Goal: Ask a question

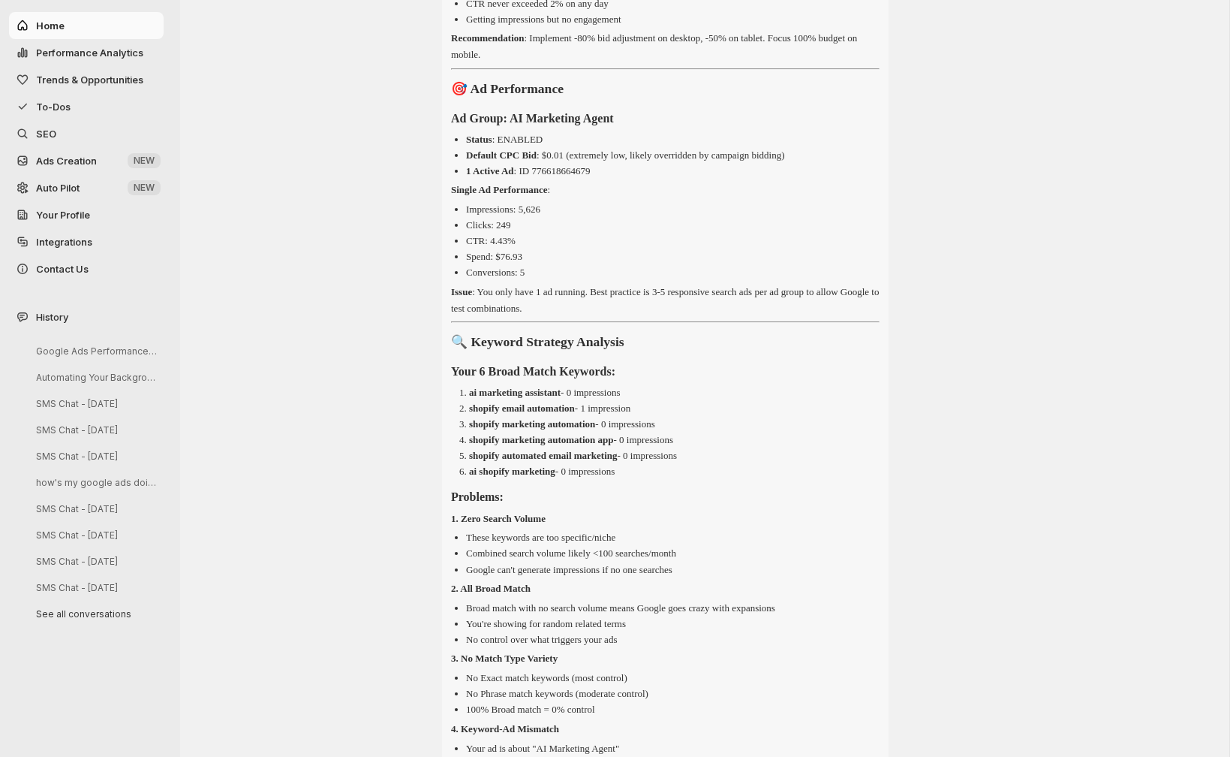
scroll to position [11744, 0]
click at [691, 477] on li "ai shopify marketing - 0 impressions" at bounding box center [674, 469] width 411 height 15
click at [655, 428] on p "shopify marketing automation - 0 impressions" at bounding box center [562, 422] width 186 height 11
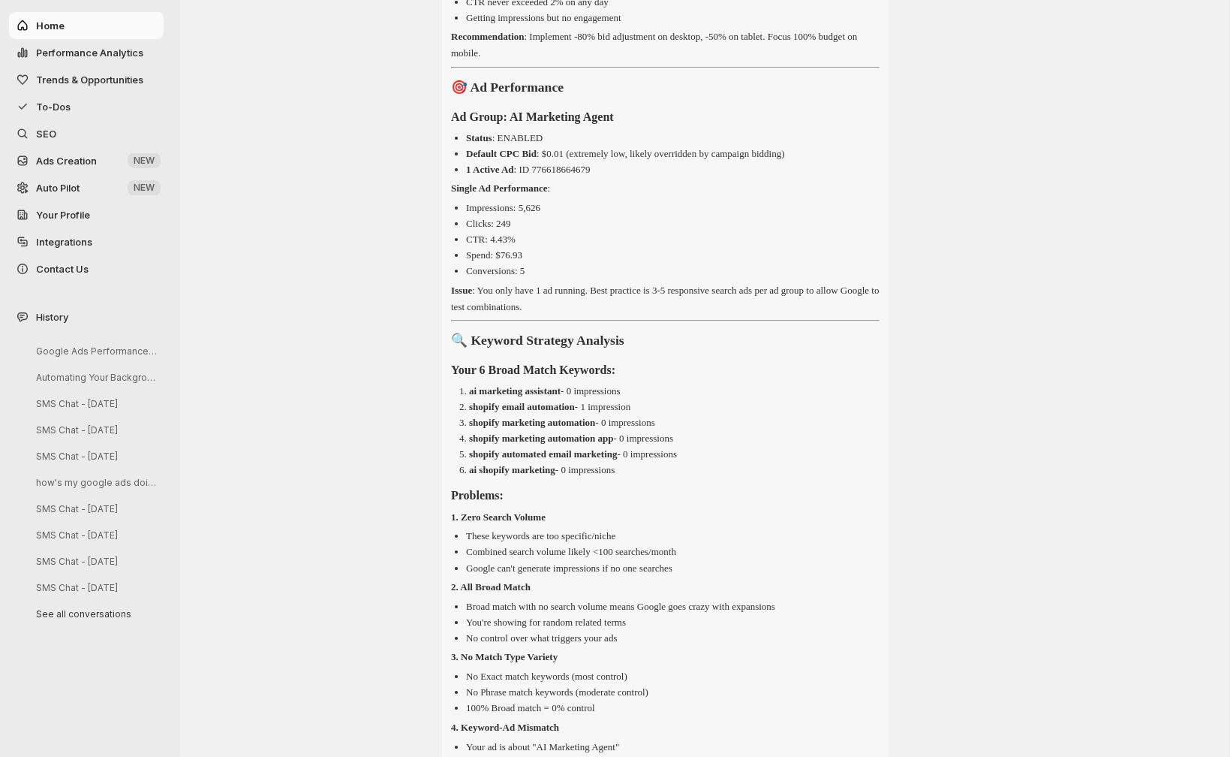
click at [493, 278] on ul "Impressions: 5,626 Clicks: 249 CTR: 4.43% Spend: $76.93 Conversions: 5" at bounding box center [665, 239] width 429 height 78
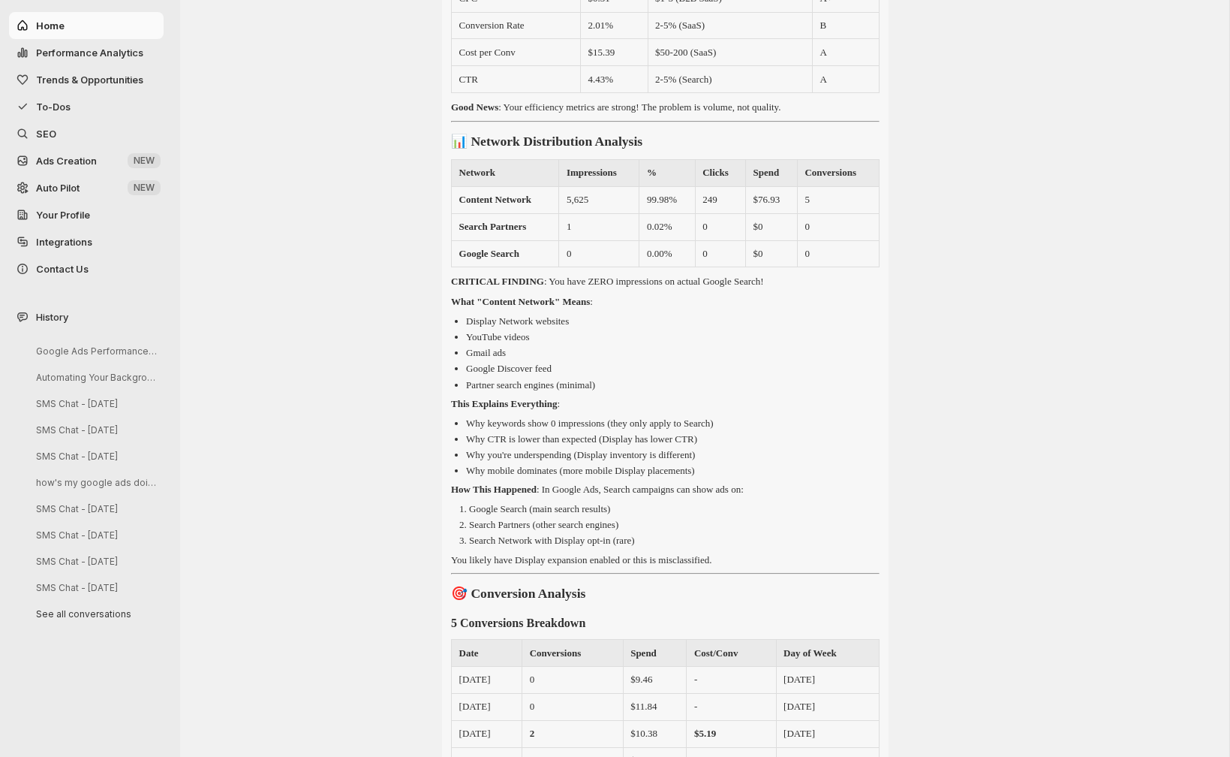
scroll to position [13027, 0]
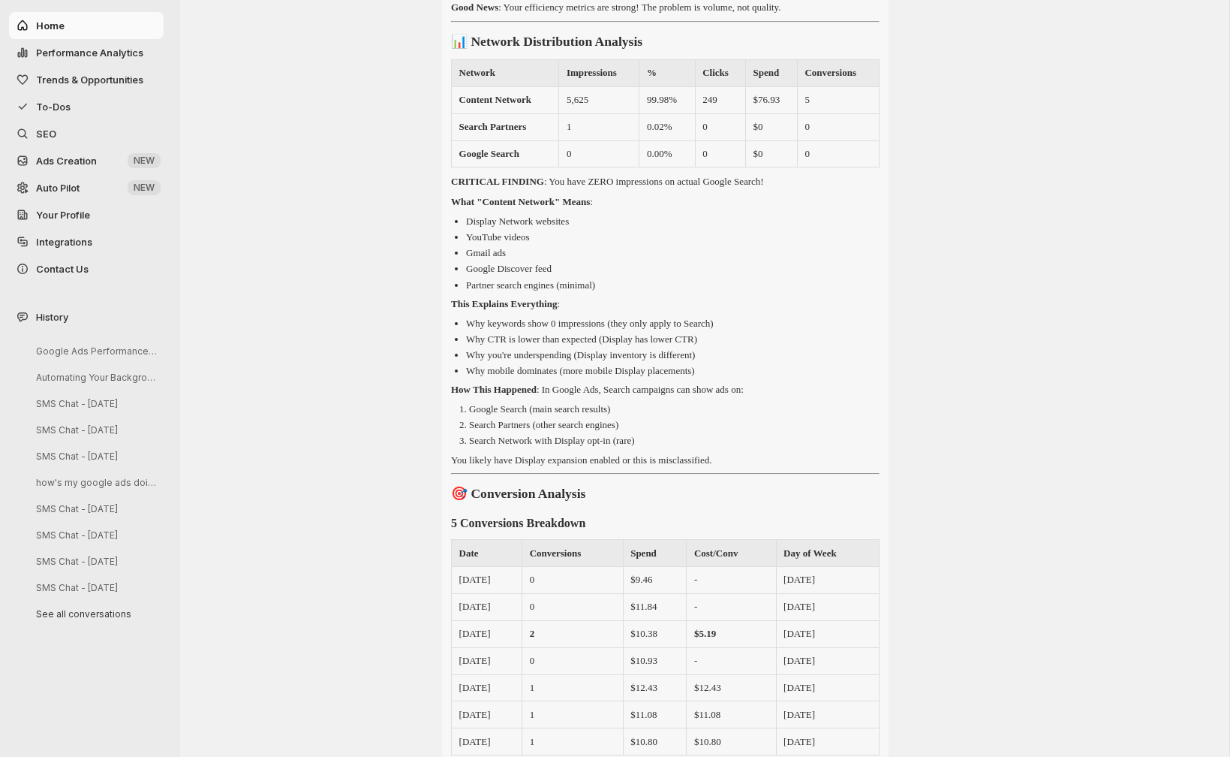
click at [724, 398] on p "How This Happened : In Google Ads, Search campaigns can show ads on:" at bounding box center [665, 389] width 429 height 17
click at [699, 329] on p "Why keywords show 0 impressions (they only apply to Search)" at bounding box center [590, 323] width 248 height 11
click at [685, 329] on p "Why keywords show 0 impressions (they only apply to Search)" at bounding box center [590, 323] width 248 height 11
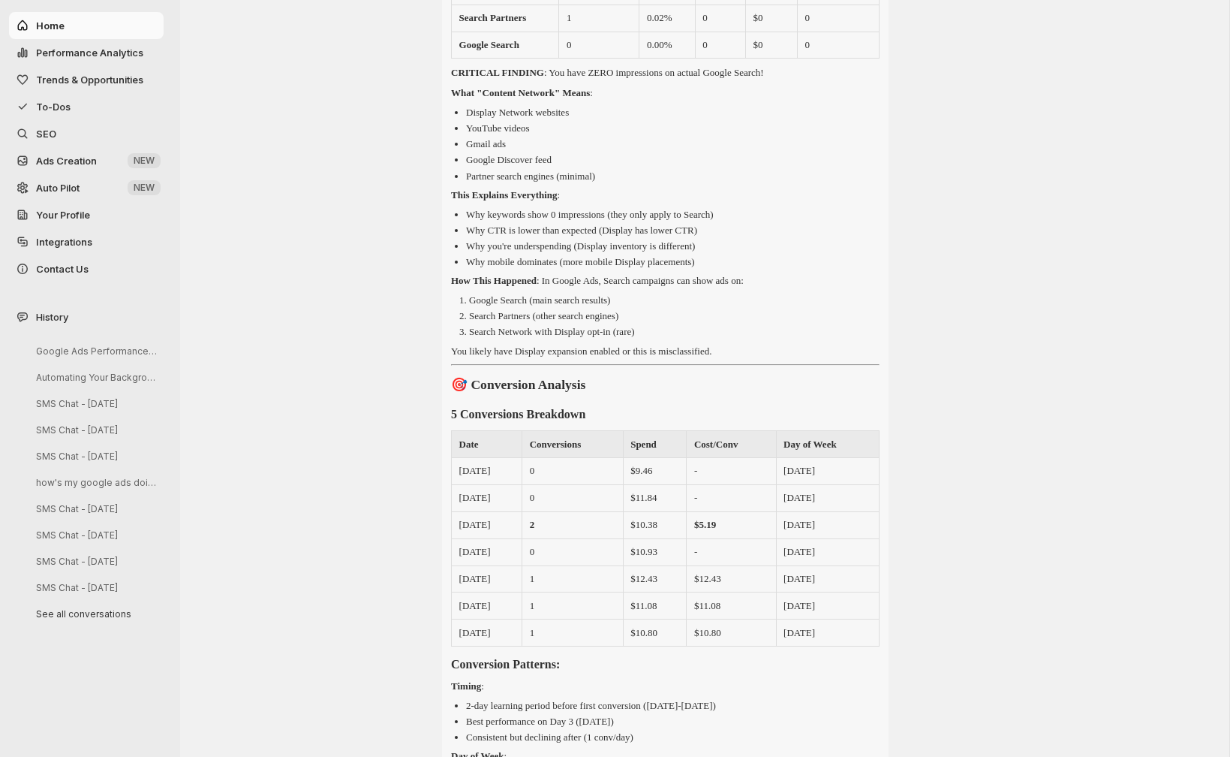
scroll to position [13205, 0]
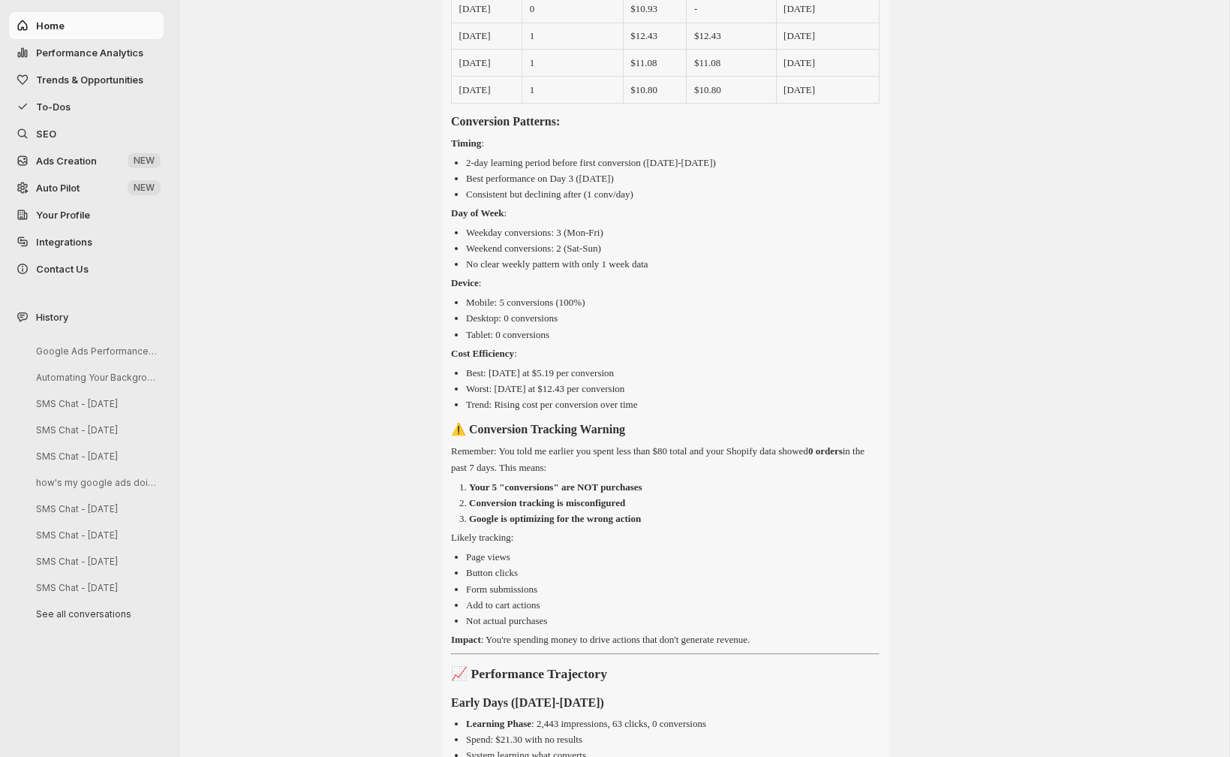
scroll to position [13955, 0]
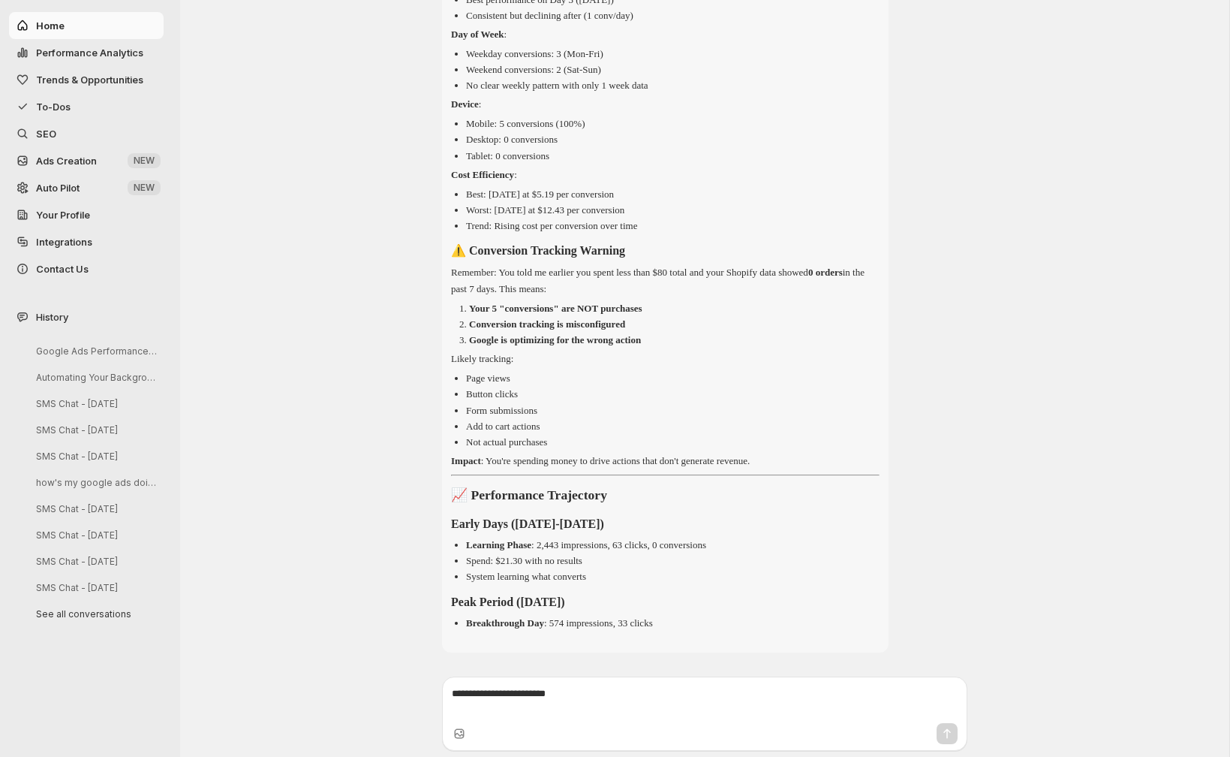
click at [577, 696] on textarea at bounding box center [705, 701] width 506 height 30
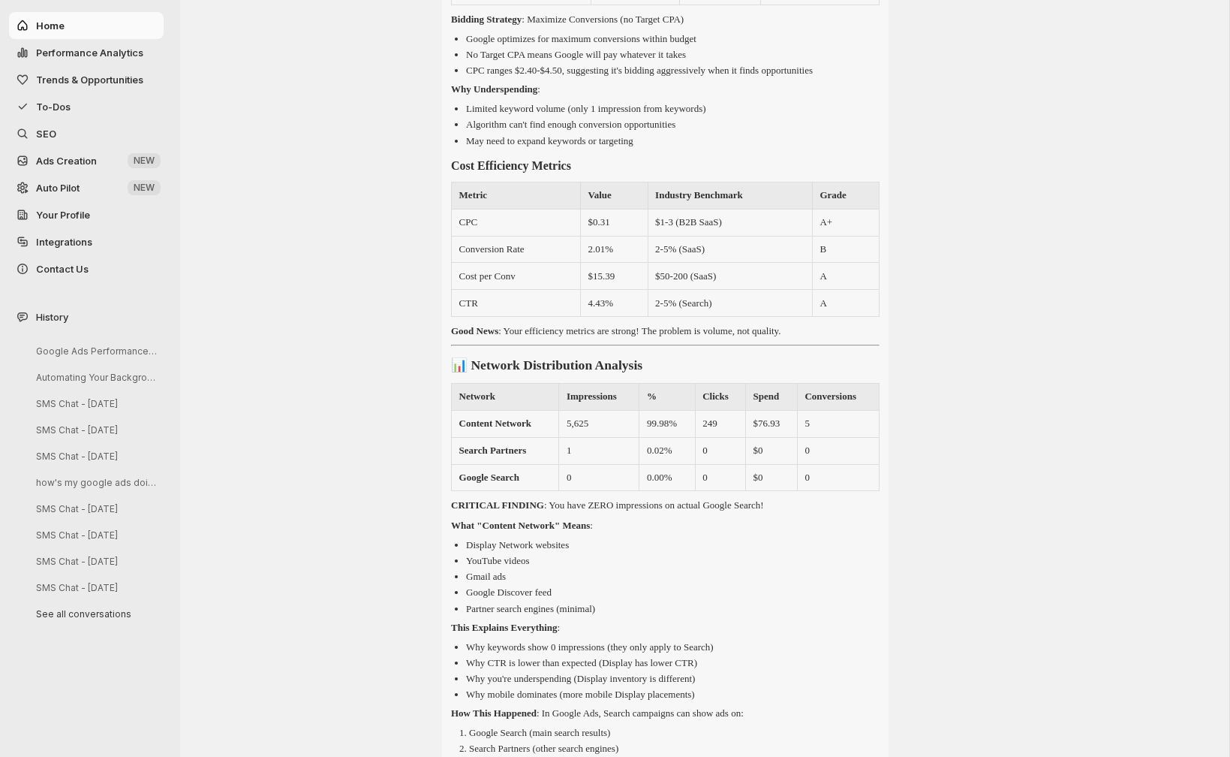
scroll to position [13040, 0]
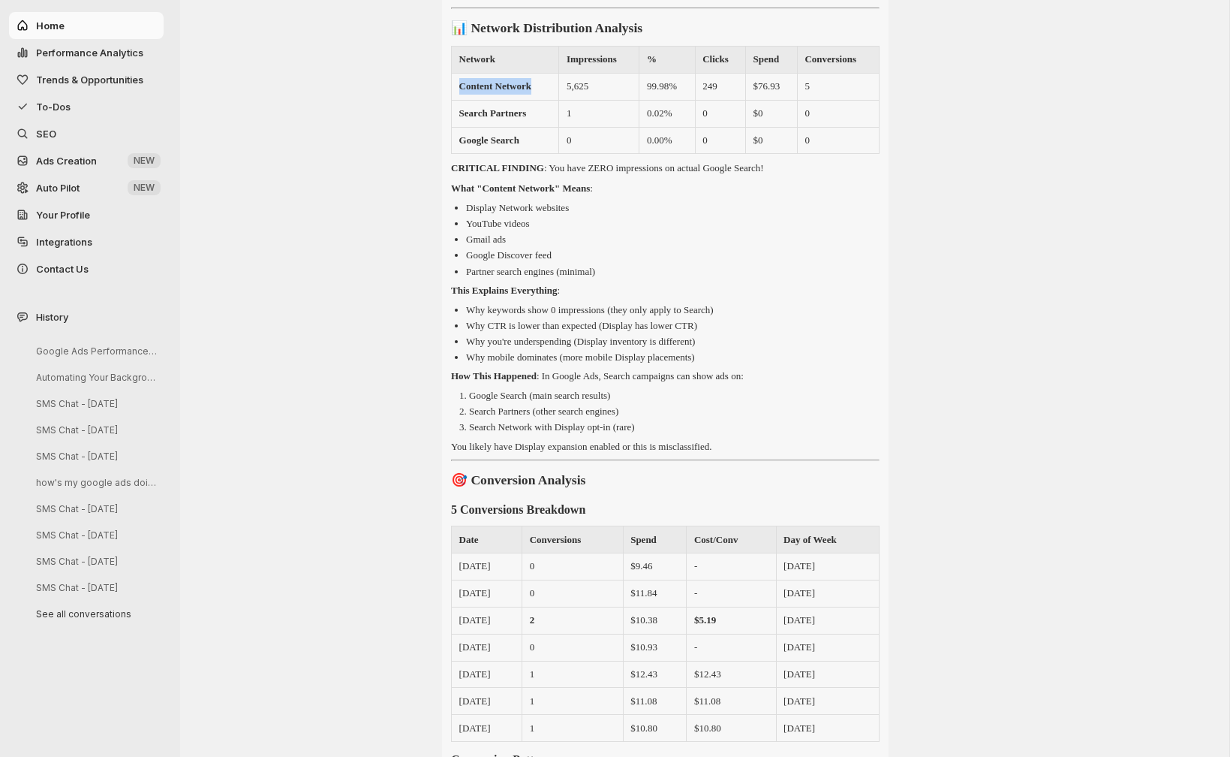
drag, startPoint x: 551, startPoint y: 187, endPoint x: 456, endPoint y: 189, distance: 95.4
click at [456, 100] on td "Content Network" at bounding box center [505, 86] width 107 height 27
copy strong "Content Network"
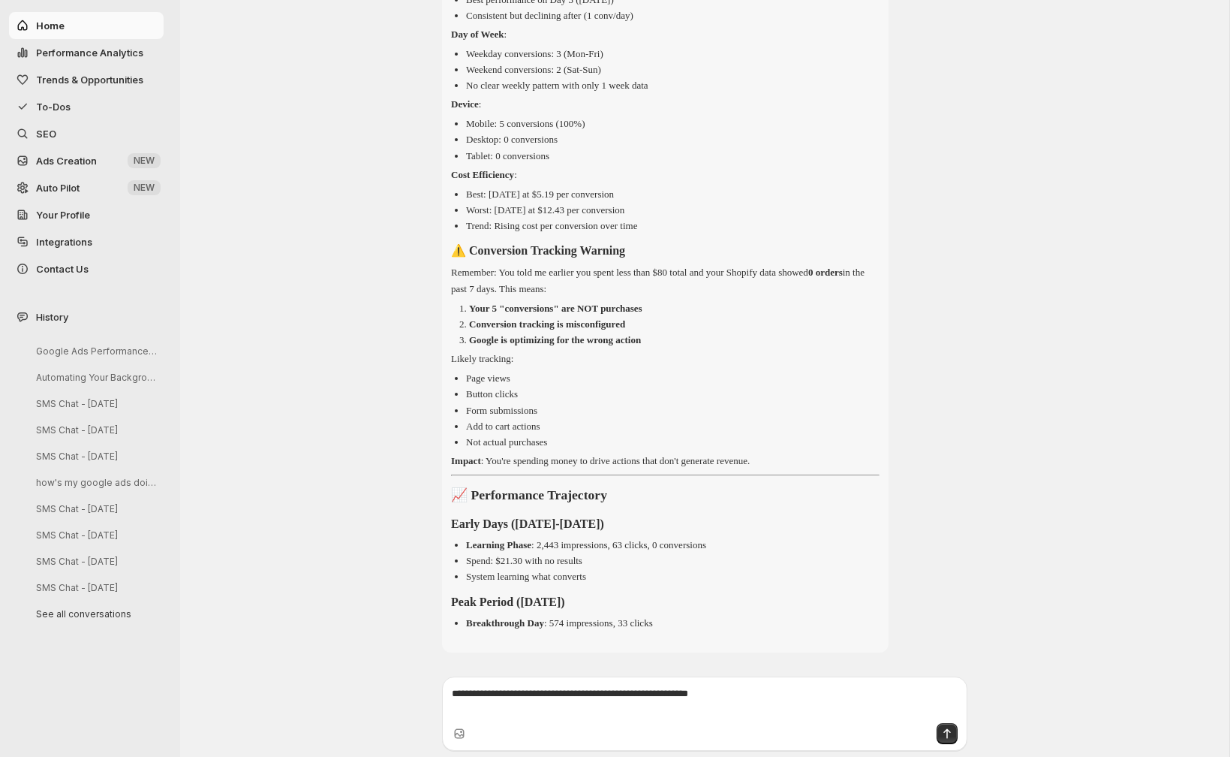
drag, startPoint x: 489, startPoint y: 697, endPoint x: 1103, endPoint y: 700, distance: 614.0
click at [1103, 700] on div "**********" at bounding box center [704, 713] width 901 height 86
paste textarea "**********"
type textarea "**********"
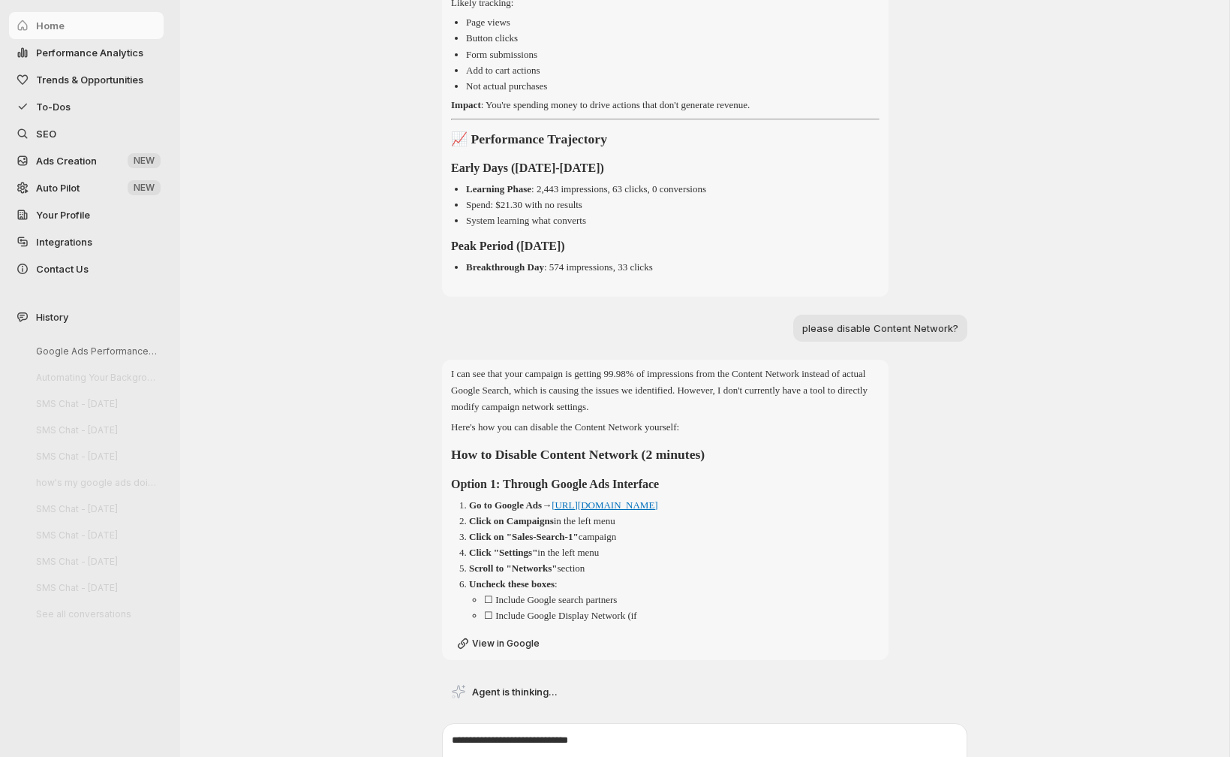
scroll to position [14342, 0]
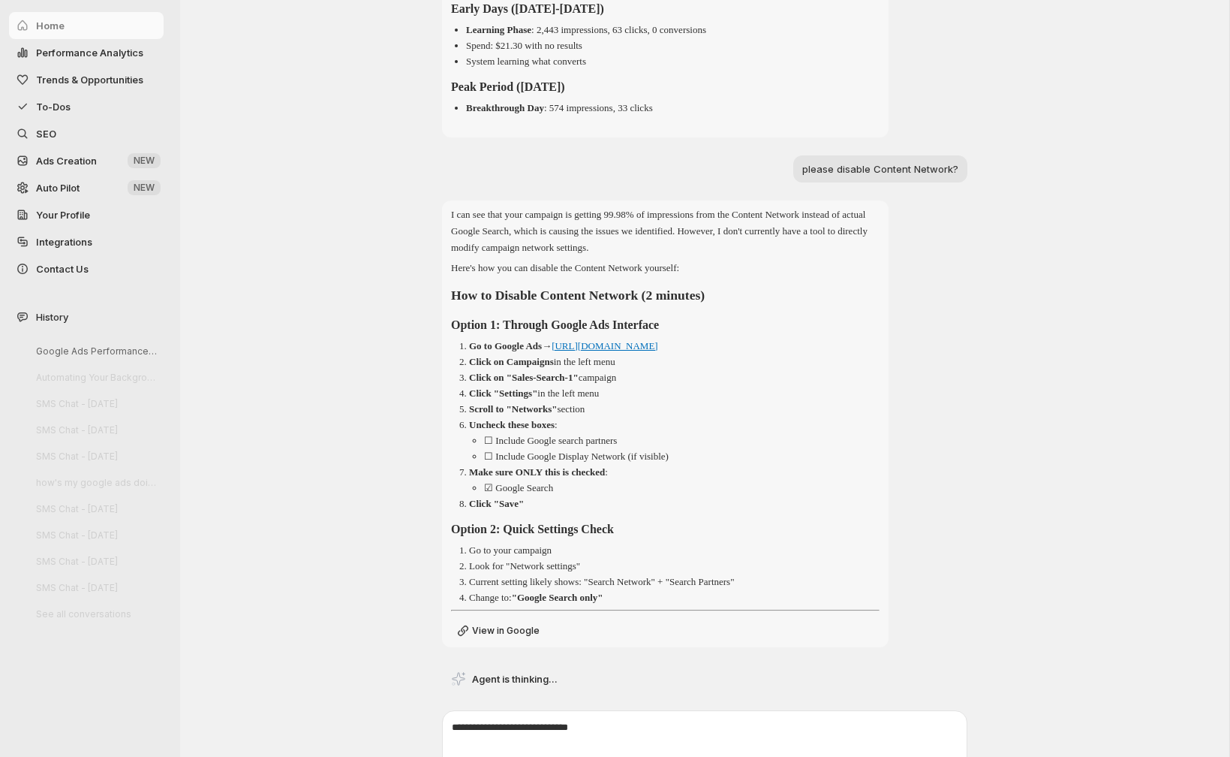
scroll to position [14499, 0]
